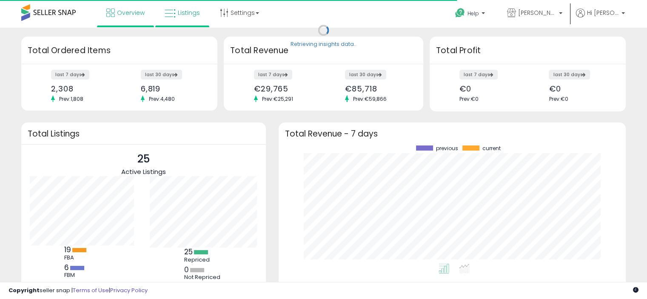
scroll to position [118, 330]
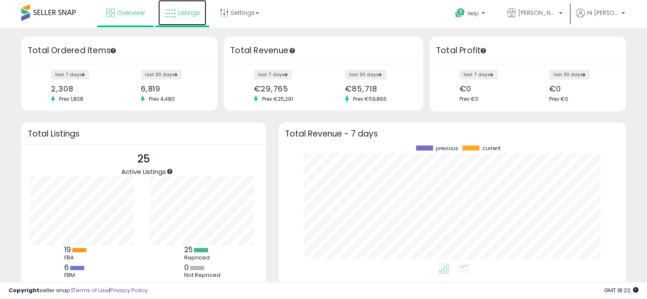
click at [185, 10] on span "Listings" at bounding box center [189, 13] width 22 height 9
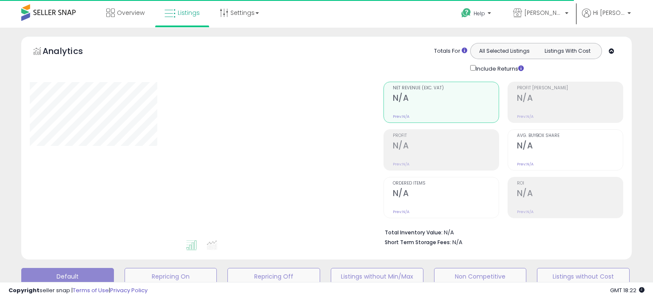
click at [325, 18] on div "Overview Listings Settings" at bounding box center [209, 18] width 431 height 36
click at [328, 14] on div "Overview Listings Settings" at bounding box center [209, 18] width 431 height 36
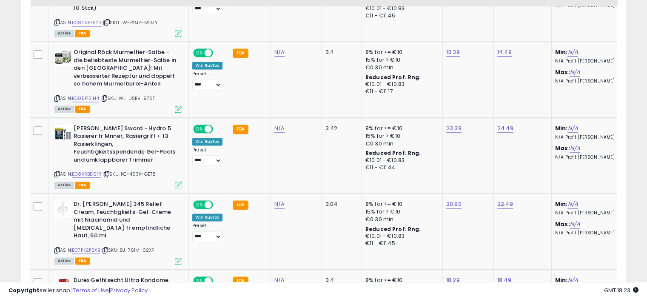
scroll to position [1157, 0]
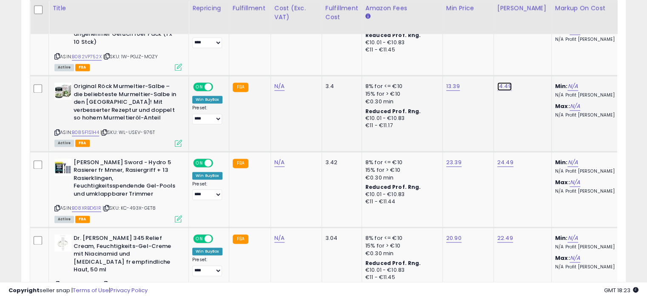
type input "*****"
click button "submit" at bounding box center [525, 62] width 14 height 13
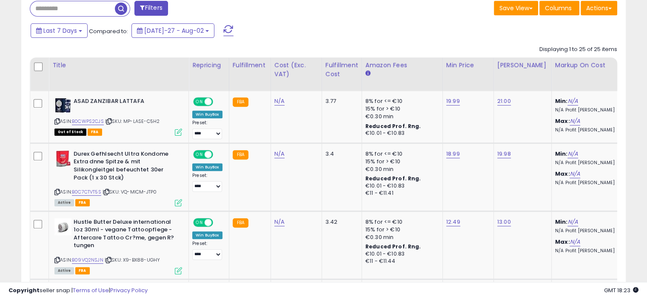
scroll to position [353, 0]
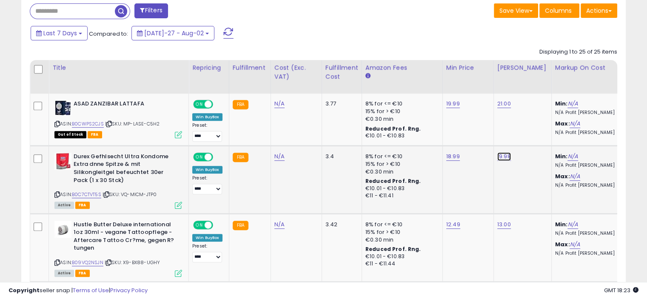
click at [508, 108] on link "19.98" at bounding box center [504, 104] width 14 height 9
type input "*****"
click button "submit" at bounding box center [525, 134] width 14 height 13
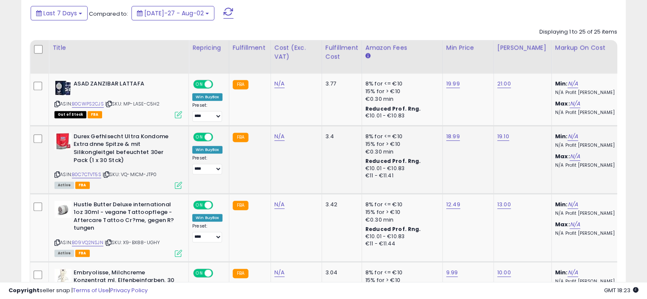
scroll to position [0, 0]
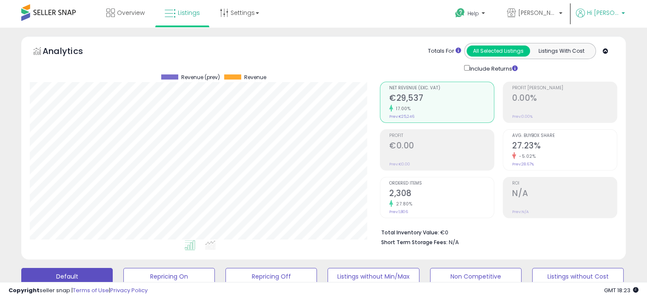
click at [619, 10] on p "Hi [PERSON_NAME]" at bounding box center [600, 14] width 49 height 11
click at [605, 90] on link "Logout" at bounding box center [605, 90] width 19 height 8
